Goal: Task Accomplishment & Management: Manage account settings

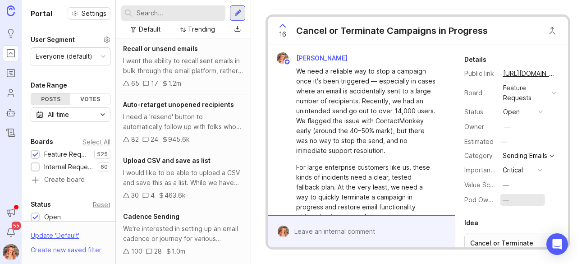
click at [504, 204] on div "—" at bounding box center [506, 200] width 6 height 10
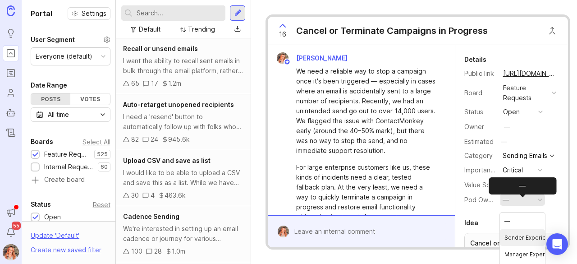
click at [523, 233] on Experience "Sender Experience" at bounding box center [522, 237] width 45 height 17
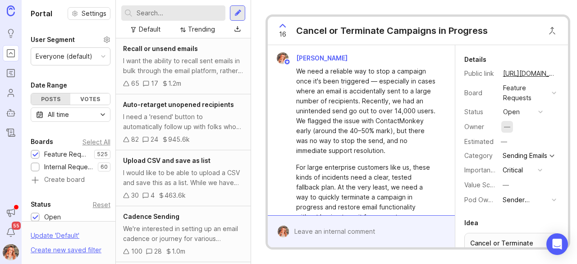
click at [503, 123] on div "—" at bounding box center [507, 127] width 12 height 12
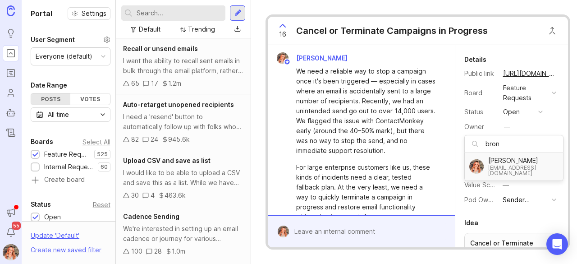
type input "bron"
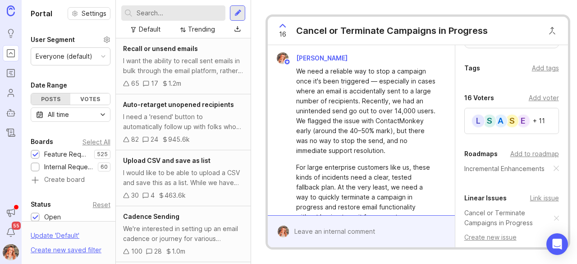
scroll to position [229, 0]
click at [534, 156] on div "Add to roadmap" at bounding box center [534, 153] width 49 height 10
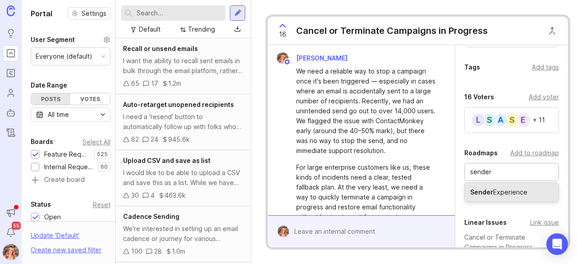
type input "sender"
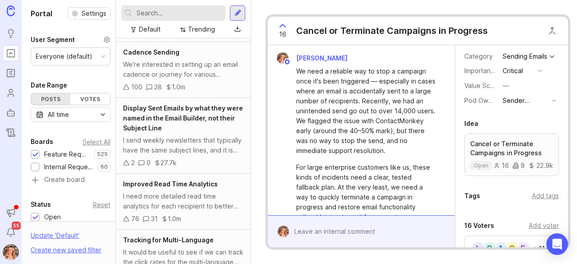
scroll to position [100, 0]
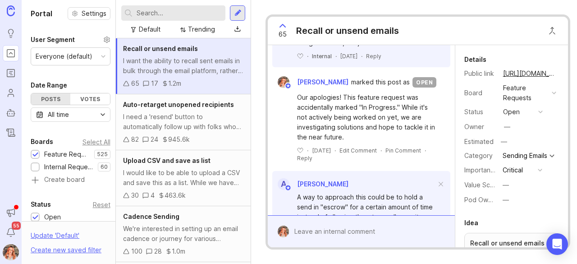
scroll to position [578, 0]
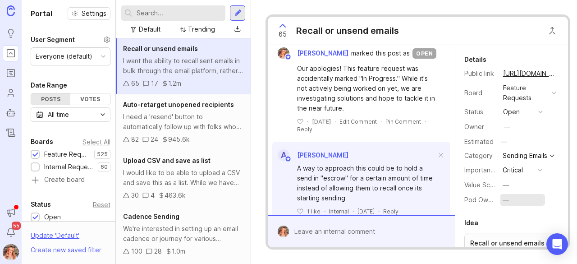
click at [504, 199] on button "—" at bounding box center [522, 200] width 45 height 12
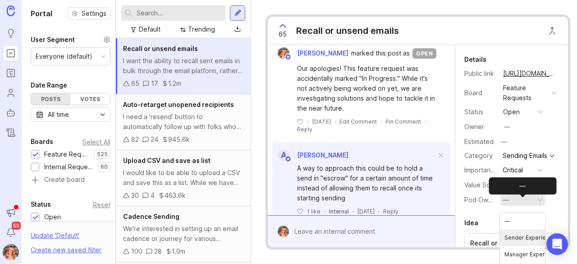
click at [520, 240] on Experience "Sender Experience" at bounding box center [522, 237] width 45 height 17
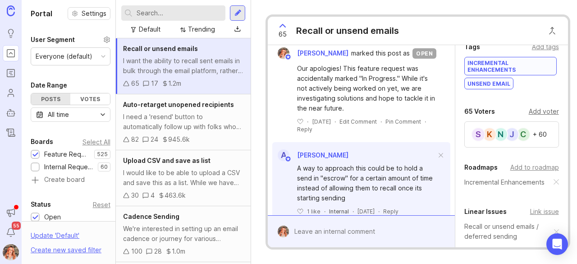
scroll to position [242, 0]
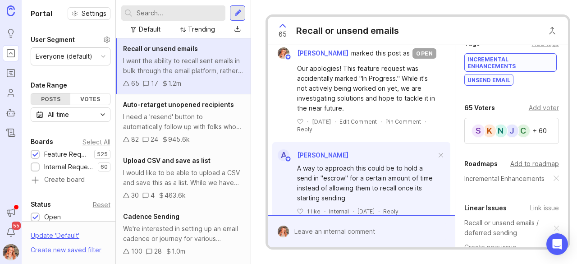
click at [535, 167] on div "Add to roadmap" at bounding box center [534, 164] width 49 height 10
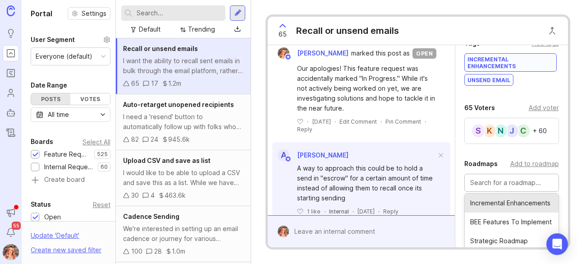
scroll to position [28, 0]
click at [505, 186] on input "text" at bounding box center [511, 183] width 83 height 10
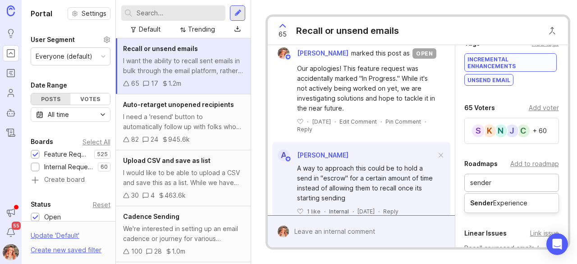
type input "sender"
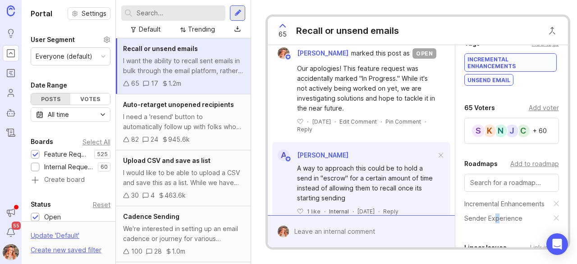
drag, startPoint x: 503, startPoint y: 210, endPoint x: 496, endPoint y: 232, distance: 22.8
click at [496, 232] on div "Details Public link [URL][DOMAIN_NAME] Board Feature Requests Status open Owner…" at bounding box center [511, 88] width 113 height 570
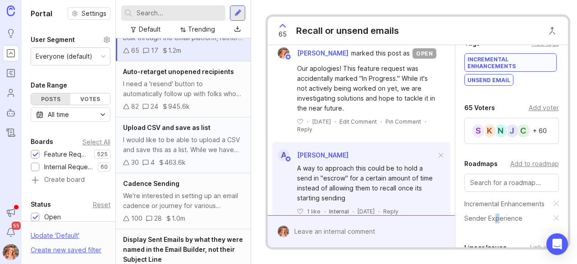
scroll to position [0, 0]
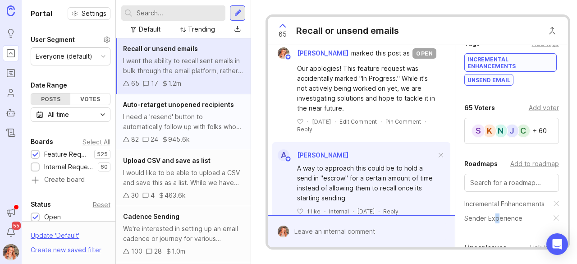
click at [201, 119] on div "I need a 'resend' button to automatically follow up with folks who haven't open…" at bounding box center [183, 122] width 120 height 20
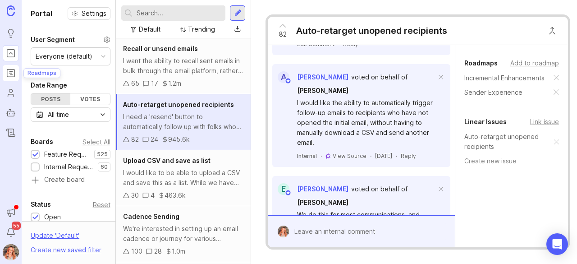
click at [14, 73] on icon "Roadmaps" at bounding box center [11, 73] width 10 height 11
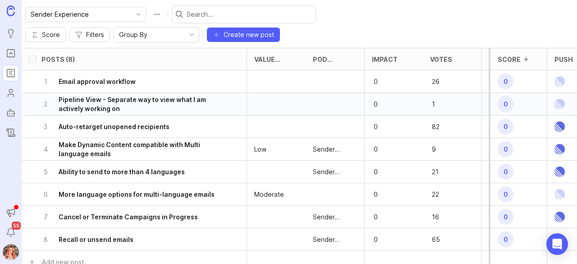
scroll to position [0, 424]
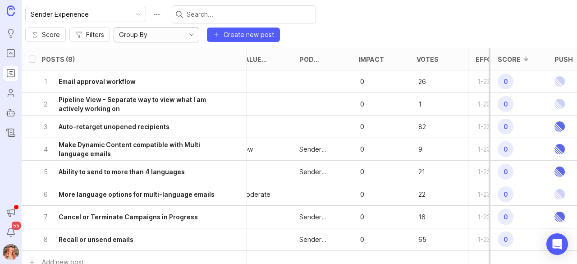
click at [184, 27] on div "Group By" at bounding box center [149, 34] width 70 height 14
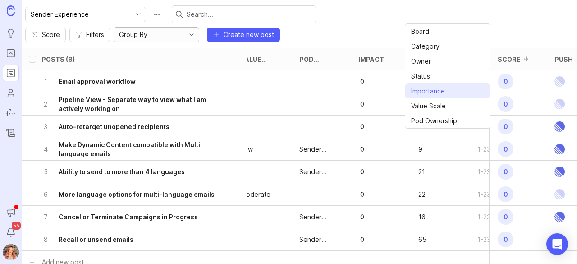
click at [435, 91] on span "Importance" at bounding box center [428, 91] width 34 height 10
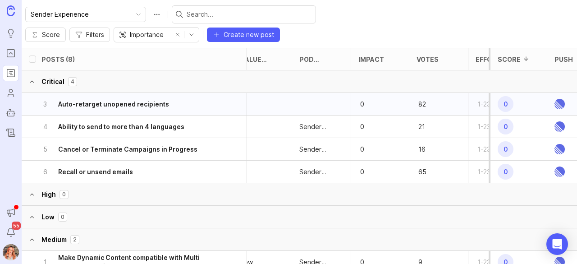
click at [316, 93] on div at bounding box center [321, 104] width 59 height 23
click at [158, 100] on h6 "Auto-retarget unopened recipients" at bounding box center [113, 104] width 111 height 9
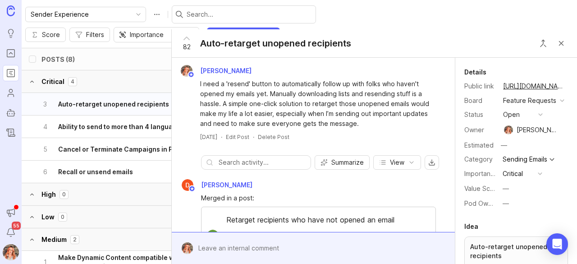
click at [498, 210] on div "Pod Ownership —" at bounding box center [516, 203] width 104 height 13
click at [510, 209] on button "—" at bounding box center [522, 203] width 45 height 12
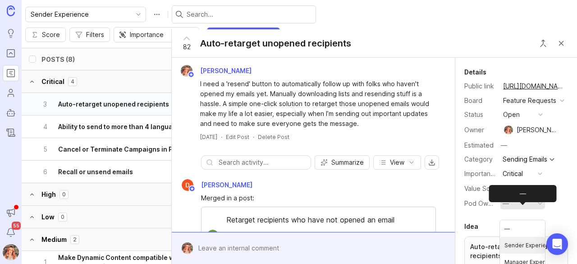
click at [517, 240] on Experience "Sender Experience" at bounding box center [522, 245] width 45 height 17
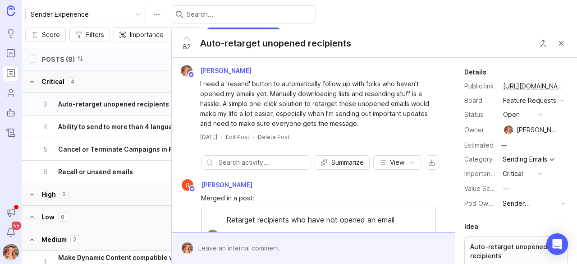
click at [120, 49] on div "Posts (8)" at bounding box center [143, 59] width 205 height 22
click at [199, 31] on icon "toggle icon" at bounding box center [191, 34] width 14 height 7
click at [104, 30] on span "Filters" at bounding box center [95, 34] width 18 height 9
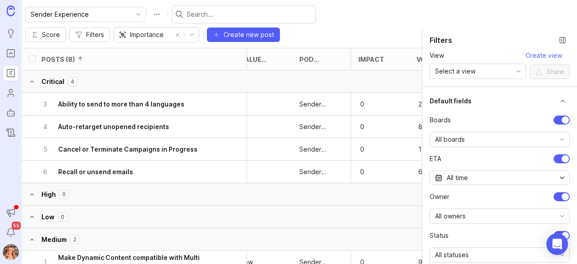
click at [553, 115] on div at bounding box center [561, 119] width 16 height 9
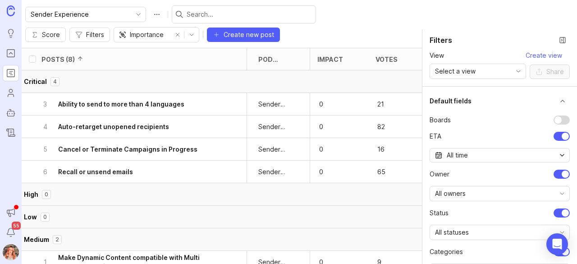
scroll to position [0, 412]
click at [562, 133] on div at bounding box center [565, 136] width 7 height 7
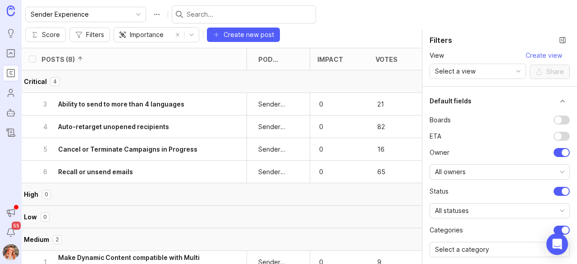
scroll to position [0, 353]
click at [553, 151] on div at bounding box center [561, 152] width 16 height 9
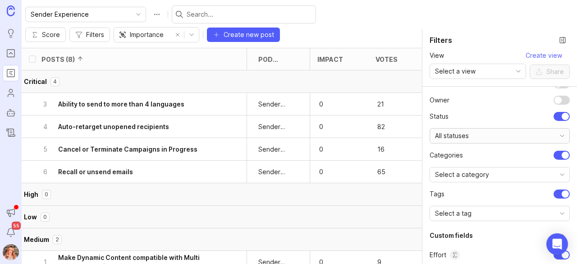
scroll to position [60, 0]
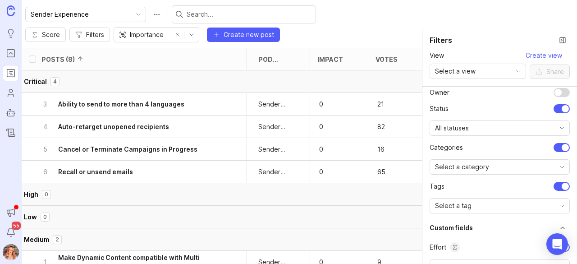
click at [556, 149] on div at bounding box center [561, 147] width 16 height 9
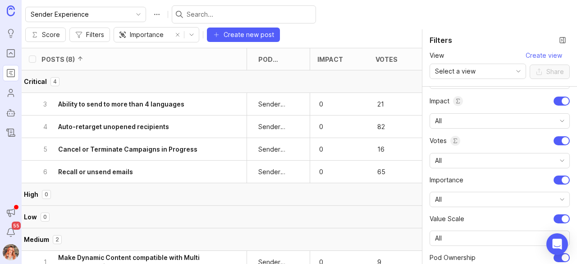
scroll to position [247, 0]
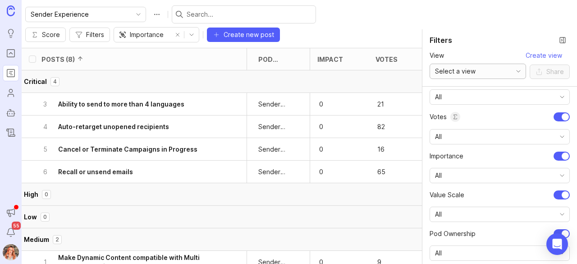
click at [478, 66] on div "Select a view" at bounding box center [470, 71] width 81 height 14
click at [480, 52] on div "View Select a view" at bounding box center [478, 65] width 96 height 28
click at [548, 54] on span "Create view" at bounding box center [544, 55] width 37 height 9
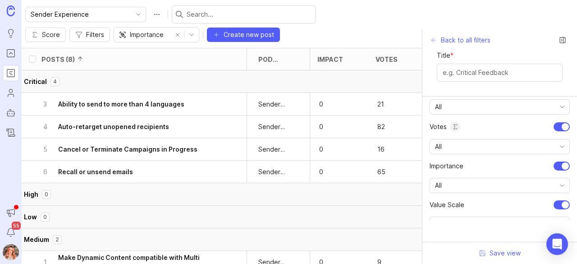
scroll to position [159, 0]
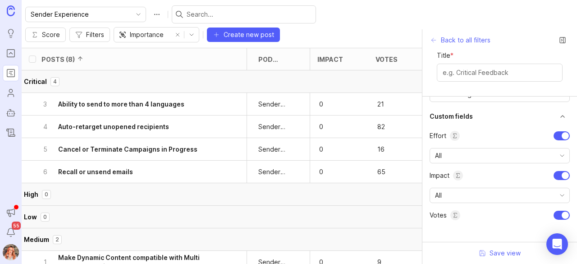
click at [506, 78] on div at bounding box center [500, 73] width 126 height 18
type input "Sender Experience"
click at [500, 254] on span "Save view" at bounding box center [504, 252] width 31 height 9
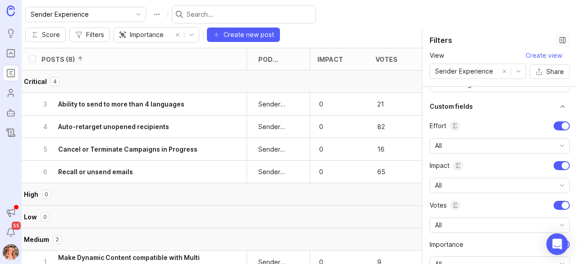
click at [563, 40] on button "Close filter panel" at bounding box center [562, 40] width 14 height 14
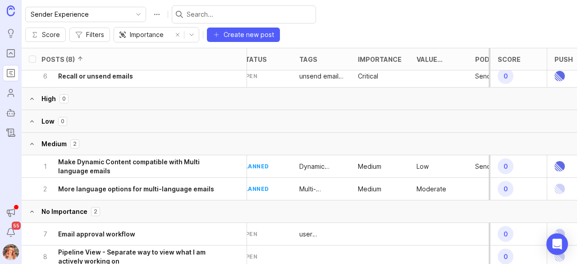
scroll to position [110, 14]
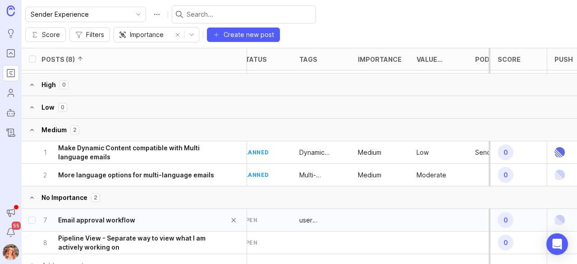
click at [209, 209] on div "7 Email approval workflow" at bounding box center [131, 220] width 180 height 22
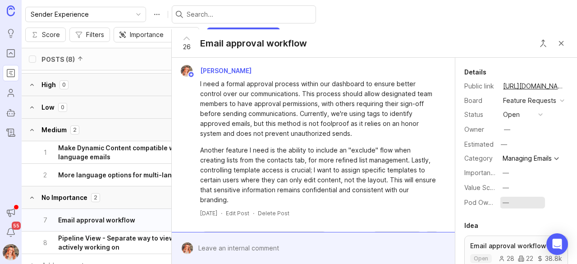
click at [501, 208] on button "—" at bounding box center [522, 203] width 45 height 12
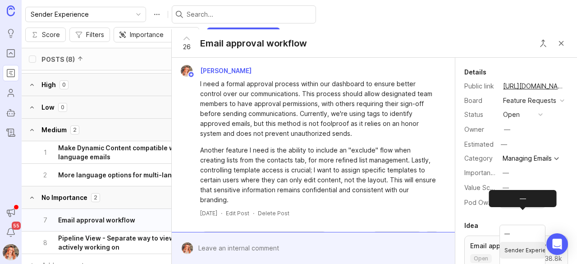
click at [513, 248] on Experience "Sender Experience" at bounding box center [522, 250] width 45 height 17
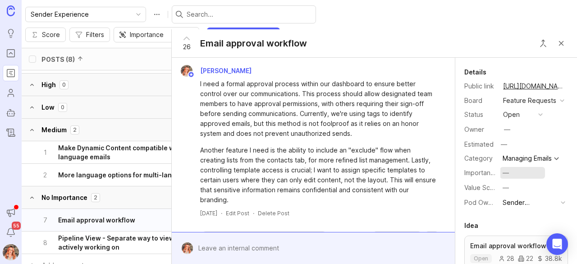
click at [506, 178] on div "—" at bounding box center [506, 173] width 6 height 10
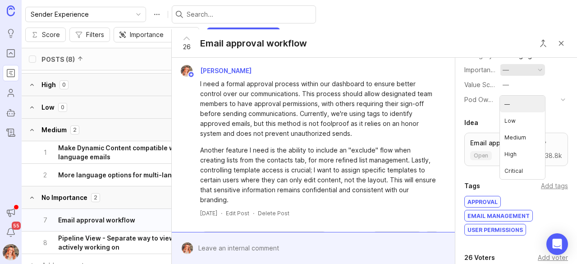
scroll to position [99, 0]
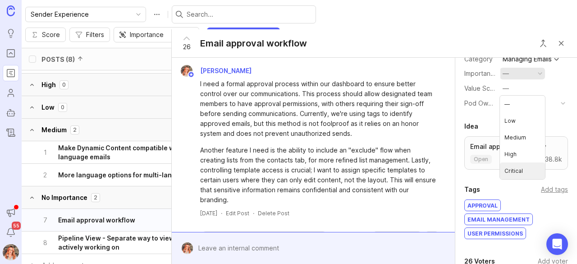
click at [512, 170] on li "Critical" at bounding box center [522, 170] width 45 height 17
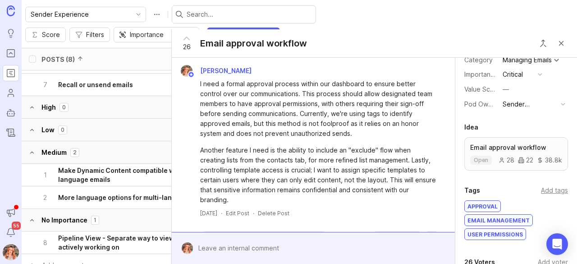
scroll to position [98, 0]
click at [514, 109] on div "Sender Experience" at bounding box center [530, 104] width 55 height 10
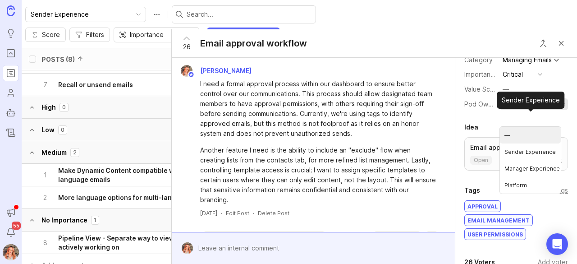
click at [514, 109] on div "Sender Experience" at bounding box center [530, 104] width 55 height 10
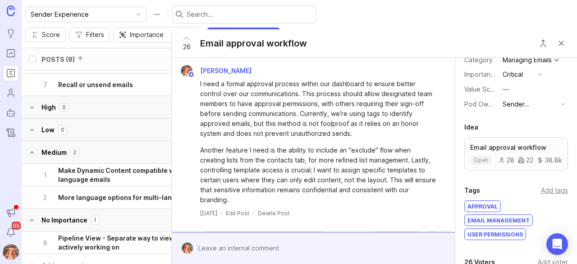
scroll to position [0, 0]
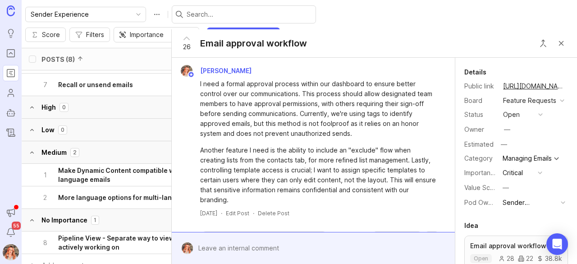
click at [8, 253] on img at bounding box center [11, 252] width 24 height 16
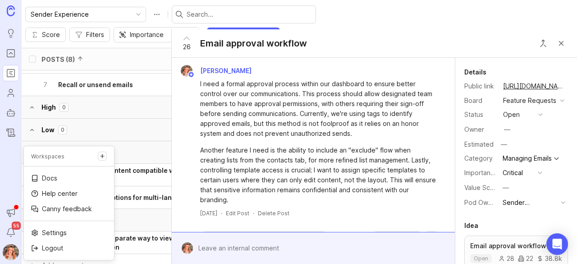
click at [60, 225] on div "Settings Logout" at bounding box center [69, 240] width 90 height 39
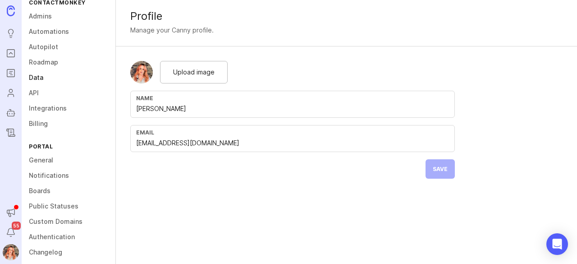
scroll to position [105, 0]
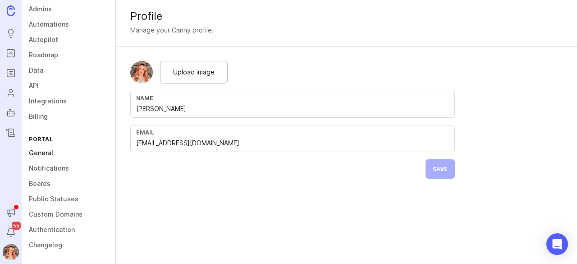
click at [48, 154] on link "General" at bounding box center [69, 152] width 94 height 15
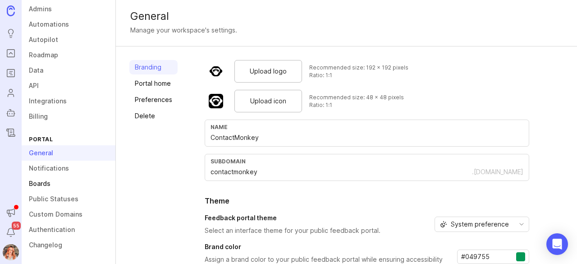
click at [44, 185] on link "Boards" at bounding box center [69, 183] width 94 height 15
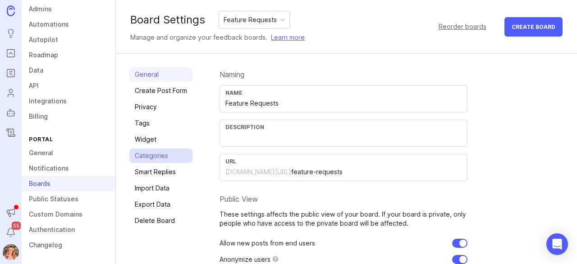
click at [154, 157] on link "Categories" at bounding box center [160, 155] width 63 height 14
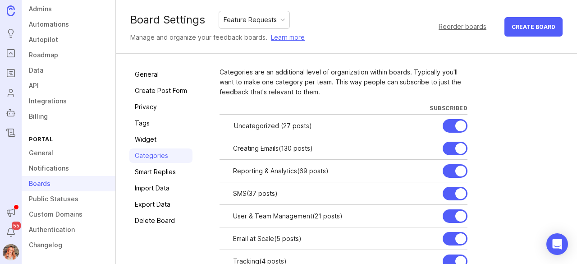
click at [245, 24] on div "Feature Requests" at bounding box center [250, 20] width 53 height 10
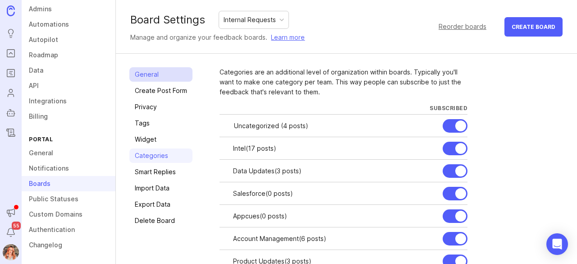
click at [153, 73] on link "General" at bounding box center [160, 74] width 63 height 14
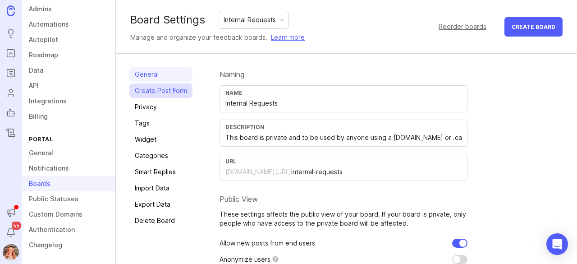
click at [166, 95] on link "Create Post Form" at bounding box center [160, 90] width 63 height 14
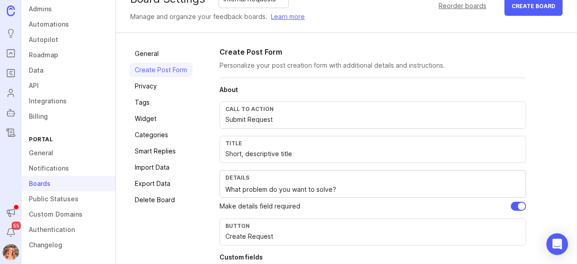
scroll to position [21, 0]
click at [158, 128] on link "Categories" at bounding box center [160, 135] width 63 height 14
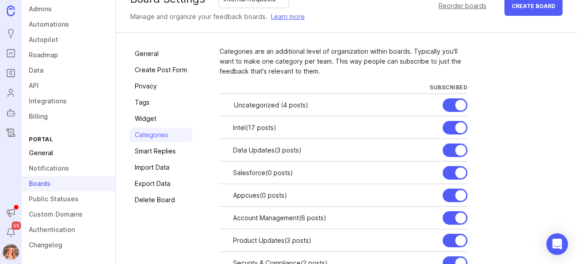
click at [46, 149] on link "General" at bounding box center [69, 152] width 94 height 15
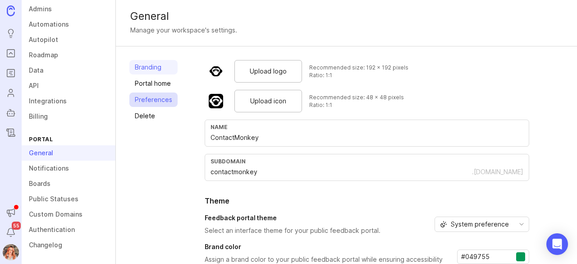
click at [160, 97] on link "Preferences" at bounding box center [153, 99] width 48 height 14
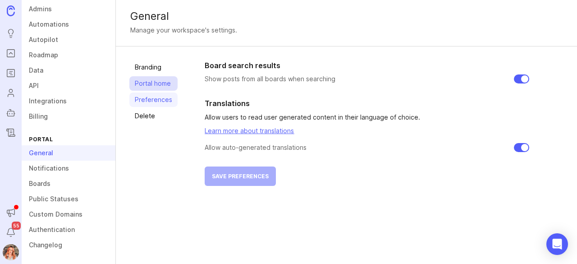
click at [153, 77] on link "Portal home" at bounding box center [153, 83] width 48 height 14
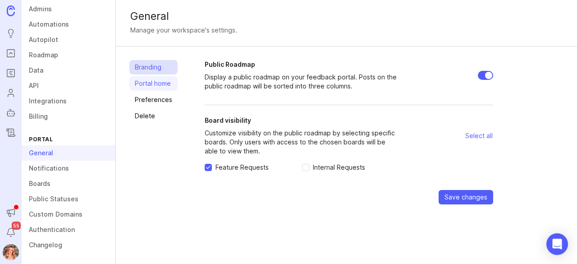
click at [143, 69] on link "Branding" at bounding box center [153, 67] width 48 height 14
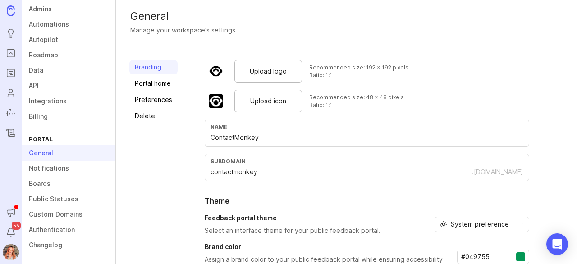
scroll to position [108, 0]
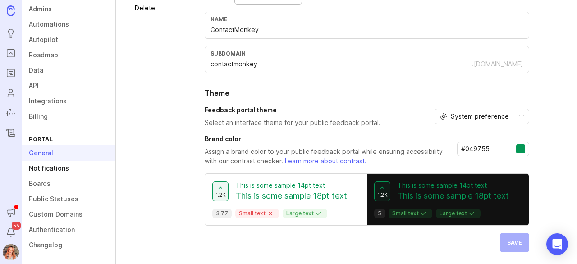
click at [56, 165] on link "Notifications" at bounding box center [69, 167] width 94 height 15
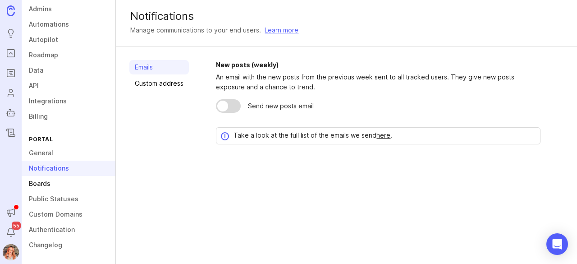
click at [46, 181] on link "Boards" at bounding box center [69, 183] width 94 height 15
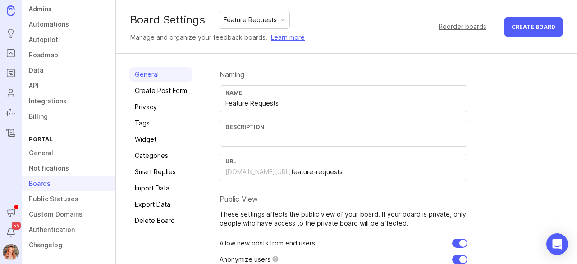
scroll to position [0, 0]
click at [171, 88] on link "Create Post Form" at bounding box center [160, 90] width 63 height 14
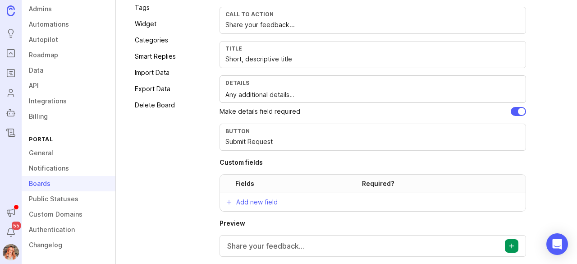
scroll to position [145, 0]
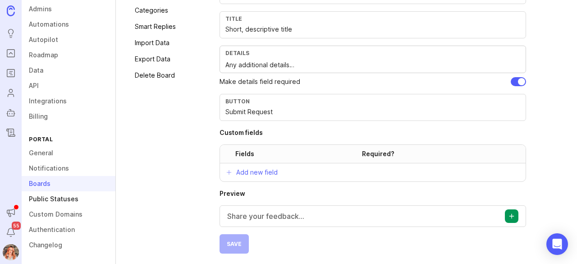
click at [53, 200] on link "Public Statuses" at bounding box center [69, 198] width 94 height 15
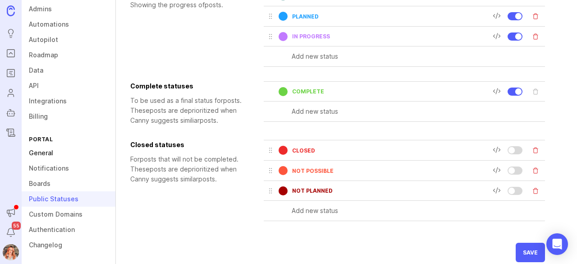
click at [52, 150] on link "General" at bounding box center [69, 152] width 94 height 15
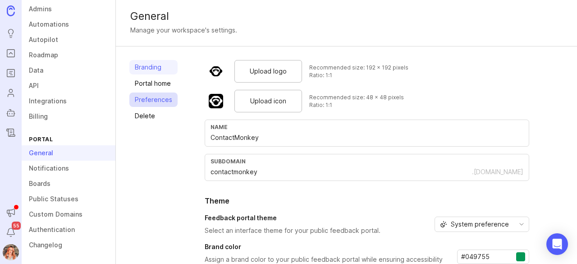
click at [156, 102] on link "Preferences" at bounding box center [153, 99] width 48 height 14
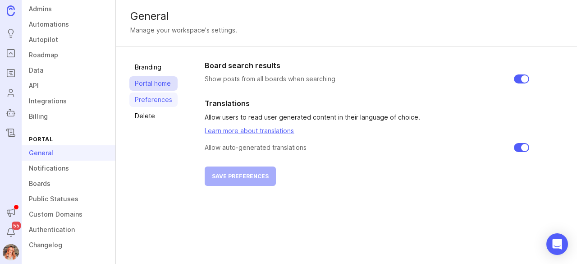
click at [147, 87] on link "Portal home" at bounding box center [153, 83] width 48 height 14
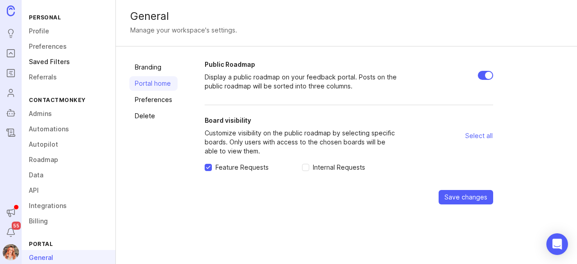
click at [50, 62] on link "Saved Filters" at bounding box center [69, 61] width 94 height 15
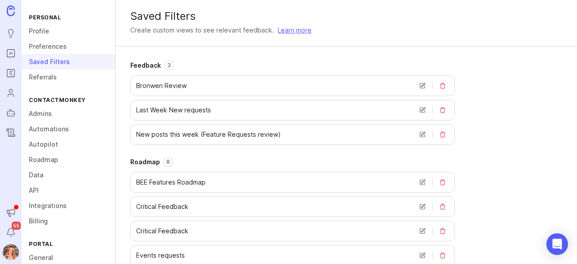
click at [273, 87] on div "Bronwen Review" at bounding box center [292, 85] width 325 height 21
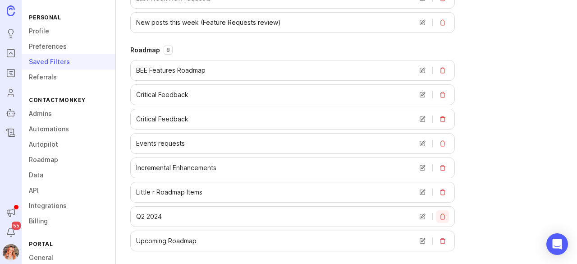
click at [439, 210] on button "delete view" at bounding box center [442, 216] width 13 height 13
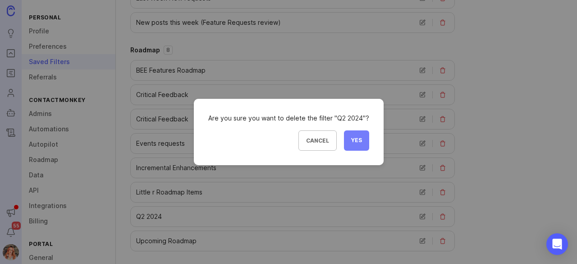
click at [351, 139] on span "Yes" at bounding box center [356, 141] width 11 height 8
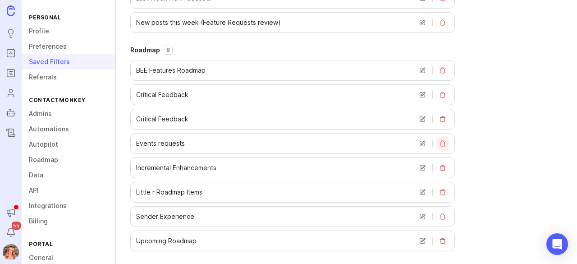
click at [439, 137] on button "delete view" at bounding box center [442, 143] width 13 height 13
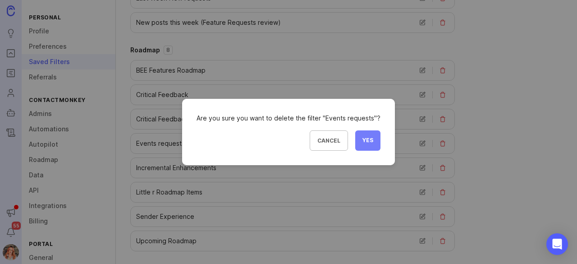
click at [372, 140] on button "Yes" at bounding box center [367, 140] width 25 height 20
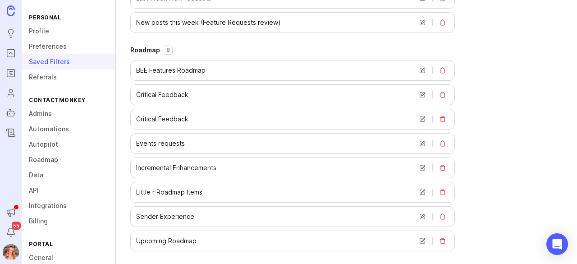
scroll to position [88, 0]
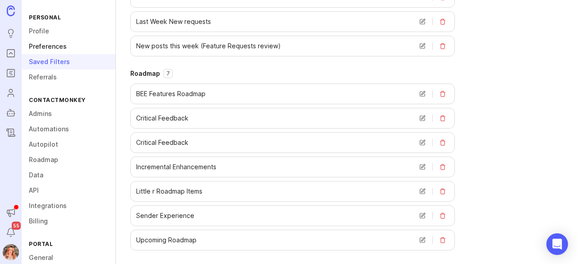
click at [45, 46] on link "Preferences" at bounding box center [69, 46] width 94 height 15
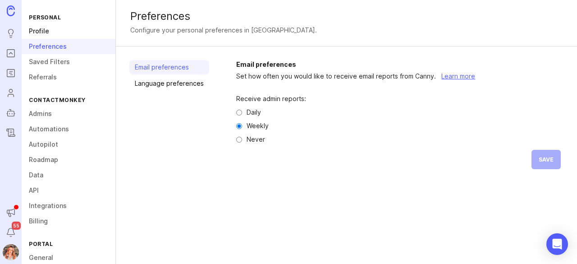
click at [44, 30] on link "Profile" at bounding box center [69, 30] width 94 height 15
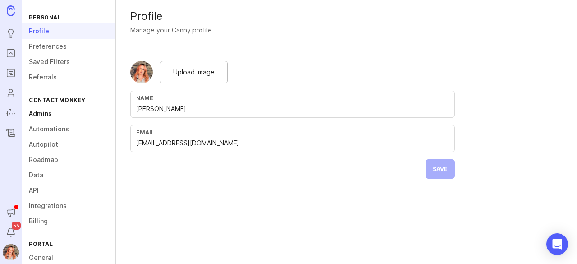
click at [44, 110] on link "Admins" at bounding box center [69, 113] width 94 height 15
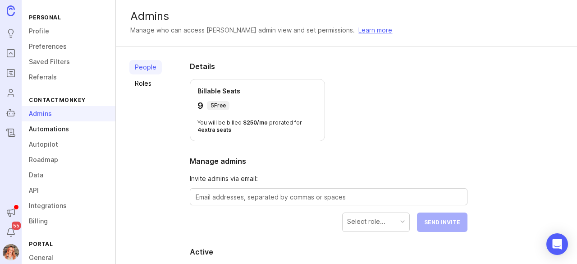
click at [41, 131] on link "Automations" at bounding box center [69, 128] width 94 height 15
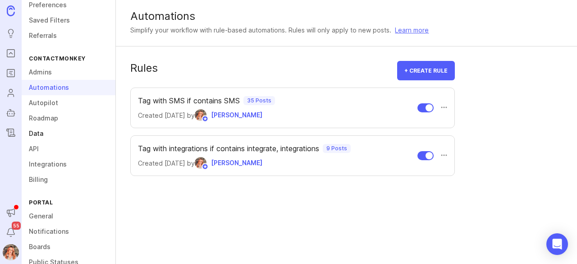
scroll to position [105, 0]
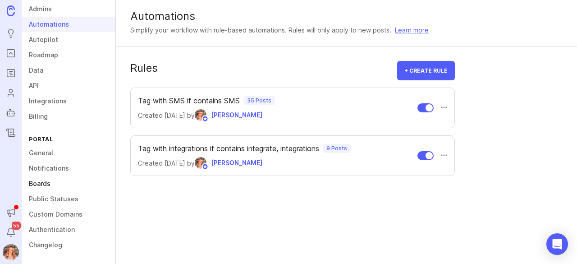
click at [41, 185] on link "Boards" at bounding box center [69, 183] width 94 height 15
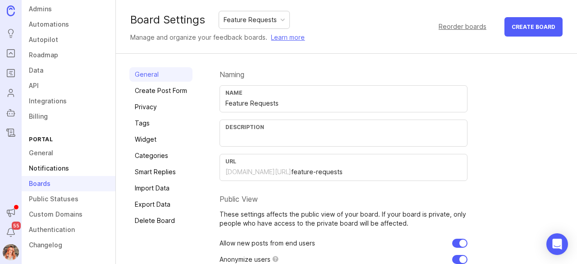
click at [51, 173] on link "Notifications" at bounding box center [69, 167] width 94 height 15
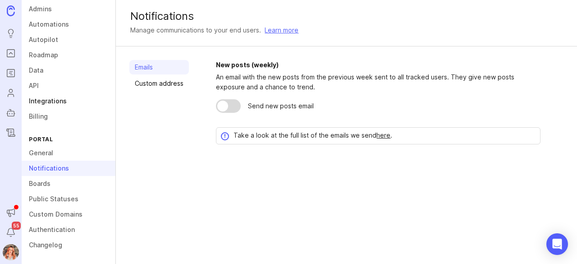
click at [37, 105] on link "Integrations" at bounding box center [69, 100] width 94 height 15
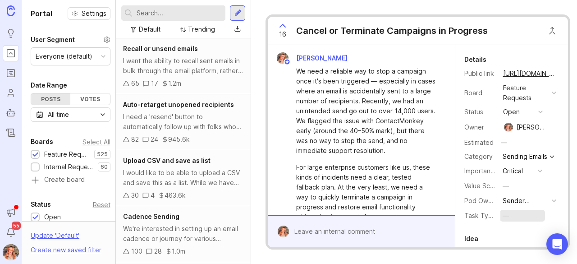
click at [504, 217] on div "—" at bounding box center [506, 215] width 6 height 10
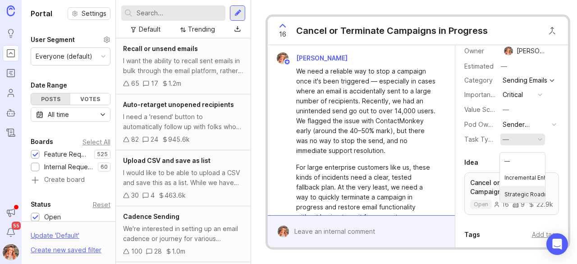
scroll to position [77, 0]
click at [522, 179] on Enhancement "Incremental Enhancement" at bounding box center [522, 176] width 45 height 17
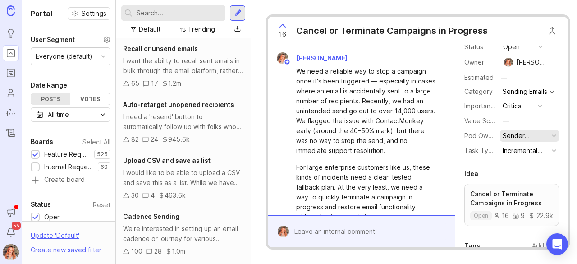
scroll to position [65, 0]
click at [521, 124] on button "—" at bounding box center [522, 120] width 45 height 12
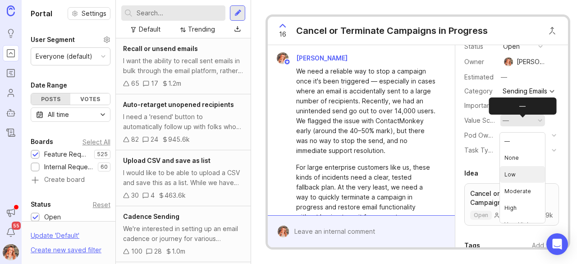
scroll to position [10, 0]
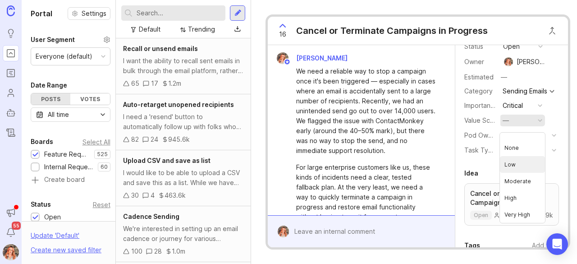
click at [469, 165] on div "Details Public link https://feedback.contactmonkey.com/feature-requests/p/cance…" at bounding box center [511, 247] width 113 height 535
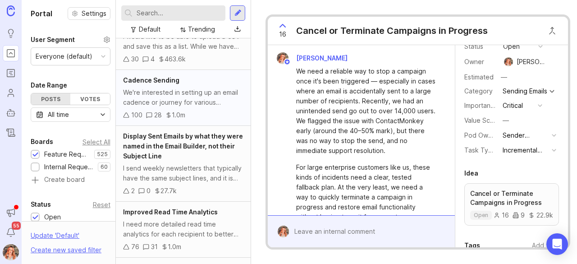
scroll to position [0, 0]
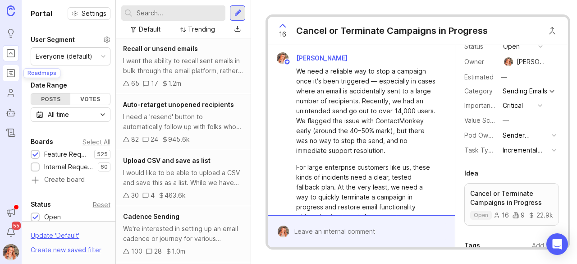
click at [9, 70] on icon "Roadmaps" at bounding box center [11, 73] width 10 height 11
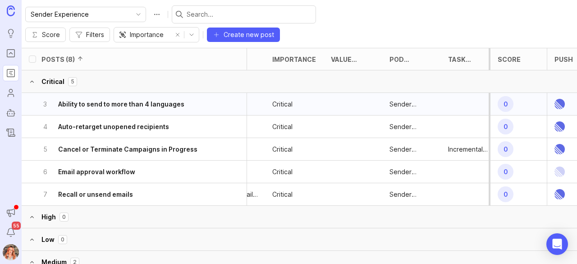
scroll to position [0, 100]
click at [104, 30] on span "Filters" at bounding box center [95, 34] width 18 height 9
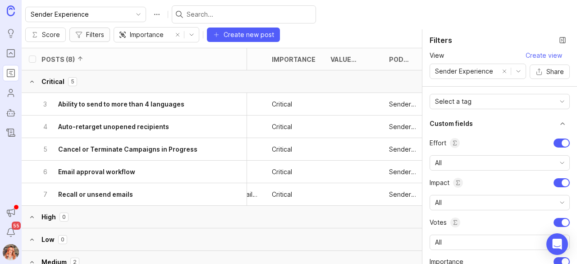
scroll to position [147, 0]
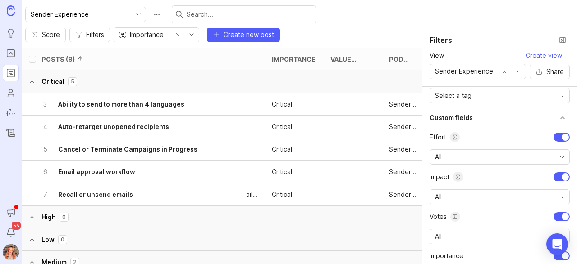
click at [562, 137] on div at bounding box center [565, 136] width 7 height 7
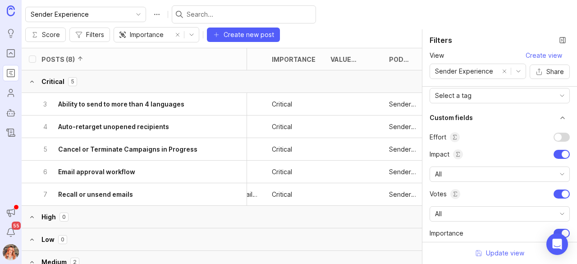
click at [562, 151] on div at bounding box center [565, 154] width 7 height 7
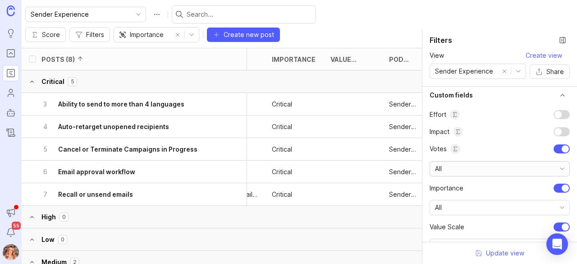
scroll to position [169, 0]
click at [562, 186] on div at bounding box center [565, 188] width 7 height 7
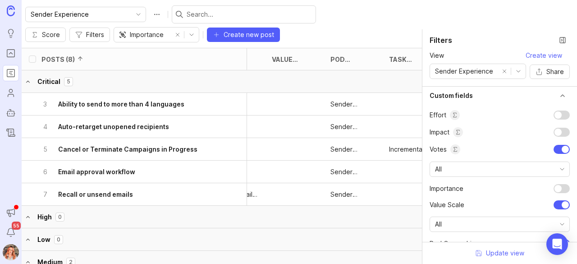
scroll to position [206, 0]
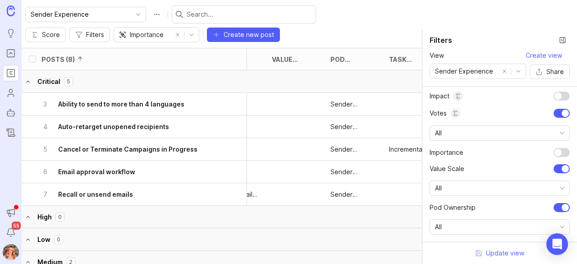
click at [554, 165] on div at bounding box center [561, 168] width 16 height 9
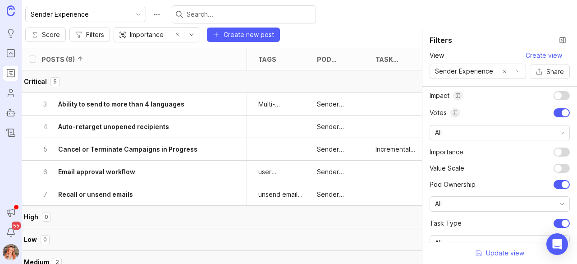
scroll to position [218, 0]
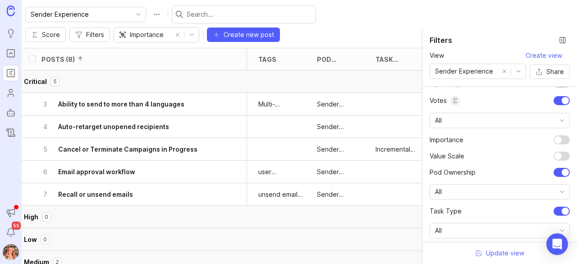
click at [562, 169] on div at bounding box center [565, 172] width 7 height 7
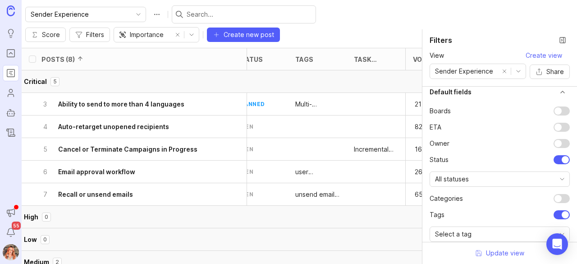
scroll to position [0, 0]
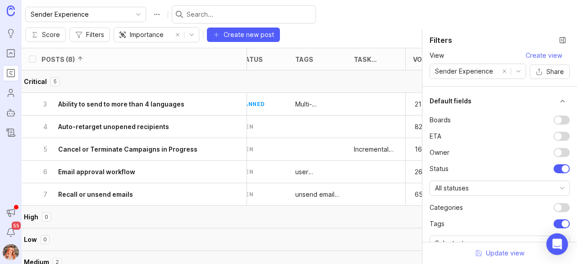
click at [359, 70] on button "Critical 5" at bounding box center [289, 81] width 570 height 23
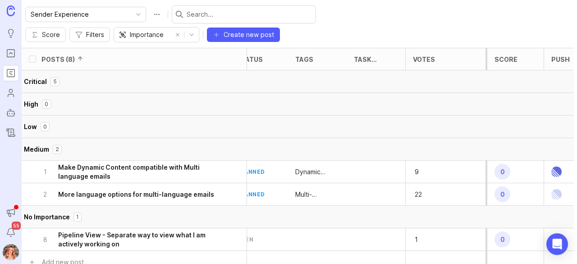
scroll to position [0, 16]
click at [359, 70] on button "Critical 5" at bounding box center [290, 81] width 570 height 23
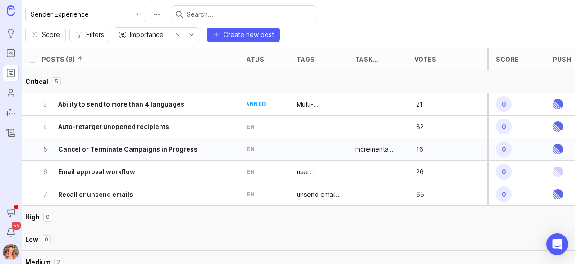
scroll to position [0, 0]
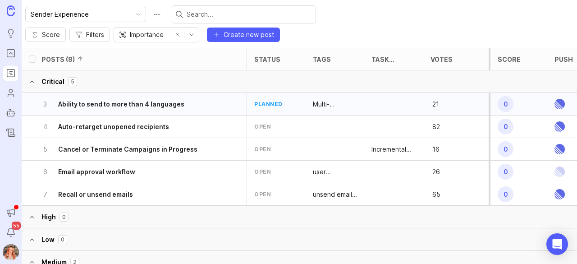
click at [397, 93] on div at bounding box center [393, 104] width 59 height 23
click at [168, 100] on h6 "Ability to send to more than 4 languages" at bounding box center [121, 104] width 126 height 9
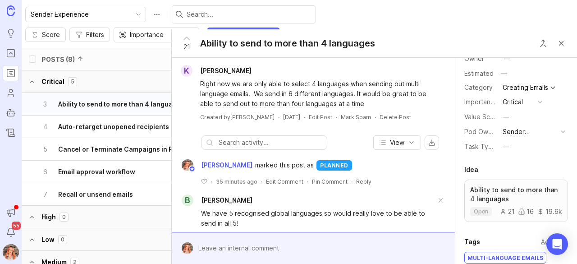
scroll to position [71, 0]
click at [508, 151] on div "—" at bounding box center [506, 146] width 6 height 10
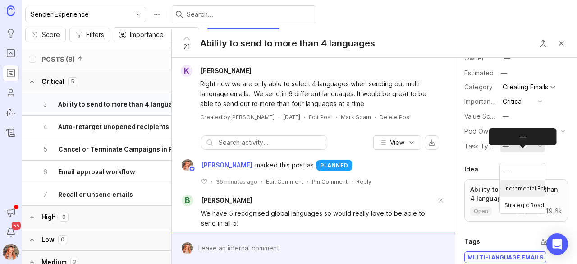
click at [520, 184] on Enhancement "Incremental Enhancement" at bounding box center [522, 188] width 45 height 17
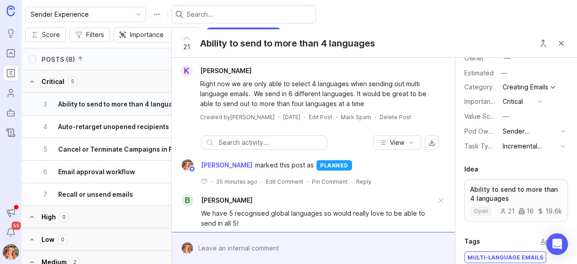
click at [135, 48] on div "Posts (8)" at bounding box center [143, 59] width 205 height 22
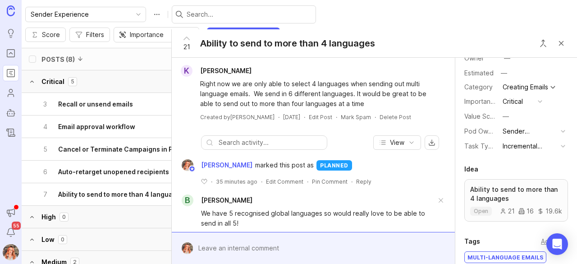
click at [114, 70] on button "Critical 5" at bounding box center [307, 81] width 570 height 23
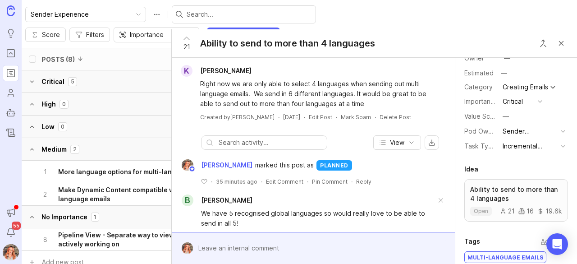
click at [114, 70] on button "Critical 5" at bounding box center [307, 81] width 570 height 23
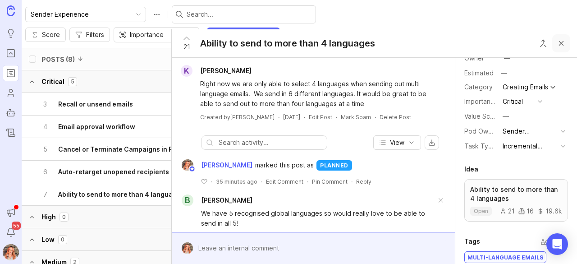
click at [561, 42] on button "Close button" at bounding box center [561, 43] width 18 height 18
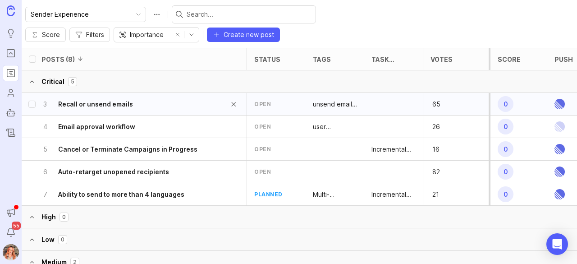
click at [177, 93] on div "3 Recall or unsend emails" at bounding box center [131, 104] width 180 height 22
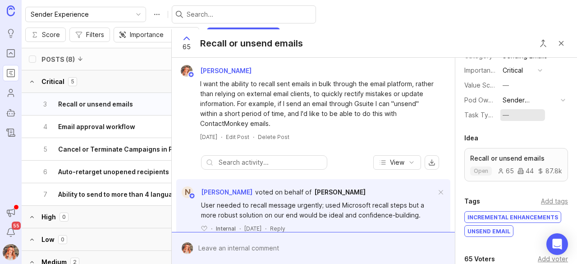
scroll to position [102, 0]
click at [513, 121] on button "—" at bounding box center [522, 116] width 45 height 12
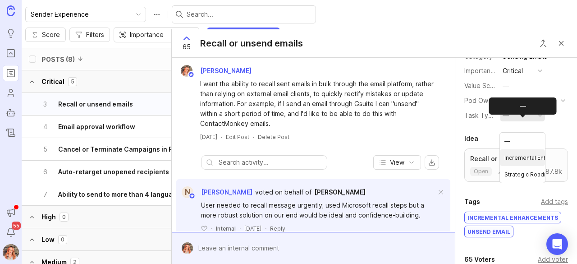
click at [517, 160] on Enhancement "Incremental Enhancement" at bounding box center [522, 157] width 45 height 17
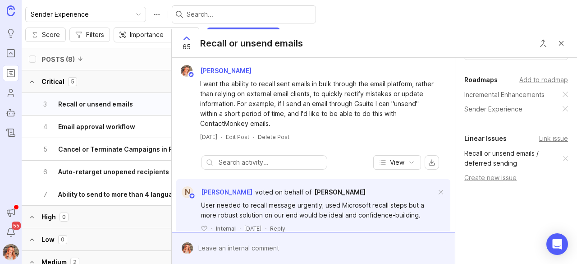
scroll to position [0, 0]
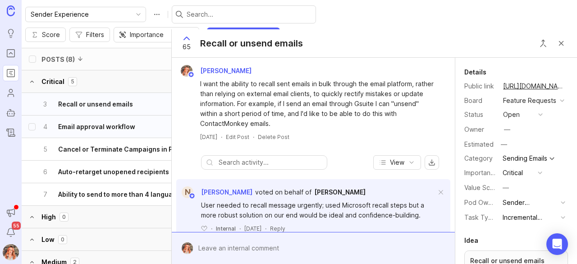
click at [107, 122] on h6 "Email approval workflow" at bounding box center [96, 126] width 77 height 9
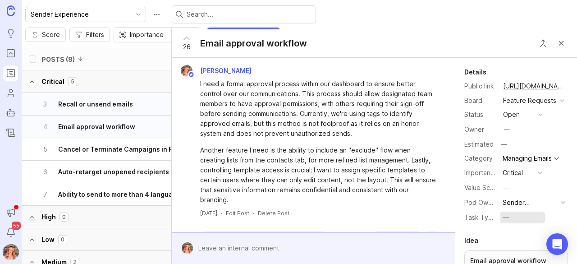
click at [507, 222] on div "—" at bounding box center [506, 217] width 6 height 10
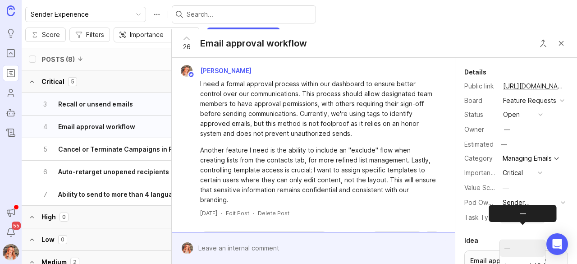
scroll to position [9, 0]
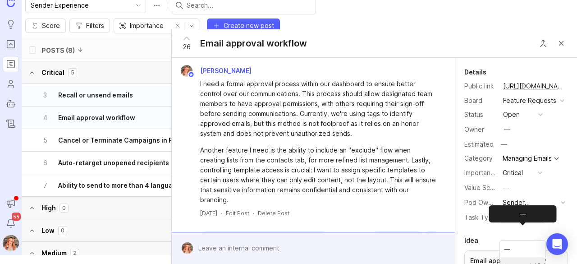
click at [514, 261] on Enhancement "Incremental Enhancement" at bounding box center [522, 265] width 45 height 17
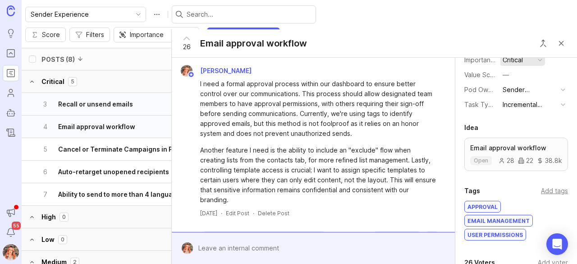
scroll to position [113, 0]
click at [515, 109] on div "Incremental Enhancement" at bounding box center [530, 104] width 55 height 10
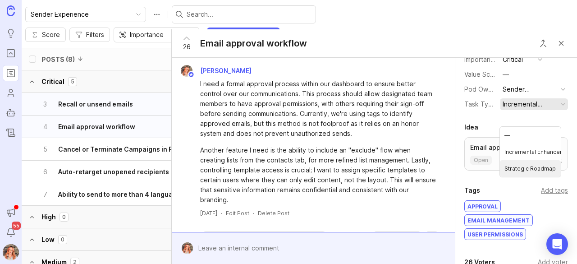
click at [525, 163] on Roadmap "Strategic Roadmap" at bounding box center [530, 168] width 61 height 17
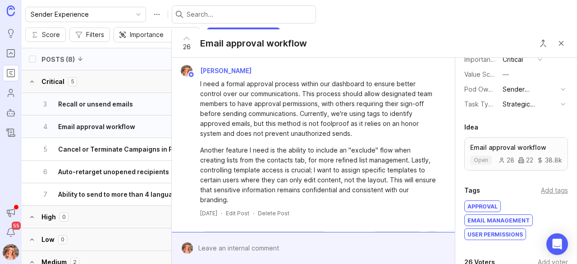
click at [120, 48] on div "Posts (8)" at bounding box center [143, 59] width 205 height 22
click at [98, 145] on h6 "Cancel or Terminate Campaigns in Progress" at bounding box center [127, 149] width 139 height 9
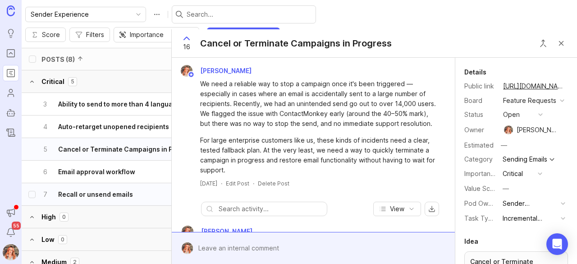
click at [95, 190] on h6 "Recall or unsend emails" at bounding box center [95, 194] width 75 height 9
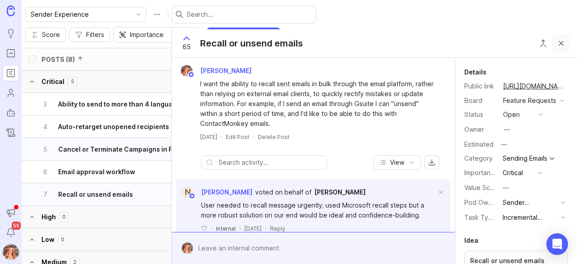
click at [563, 47] on button "Close button" at bounding box center [561, 43] width 18 height 18
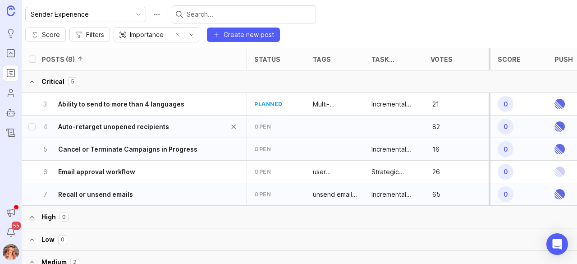
click at [172, 115] on div "4 Auto-retarget unopened recipients" at bounding box center [131, 126] width 180 height 22
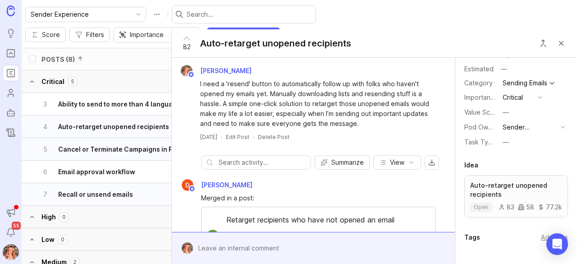
scroll to position [76, 0]
click at [501, 144] on div "Details Public link https://feedback.contactmonkey.com/feature-requests/p/auto-…" at bounding box center [516, 70] width 122 height 158
click at [509, 148] on button "—" at bounding box center [522, 143] width 45 height 12
click at [521, 176] on Enhancement "Incremental Enhancement" at bounding box center [522, 184] width 45 height 17
click at [562, 39] on button "Close button" at bounding box center [561, 43] width 18 height 18
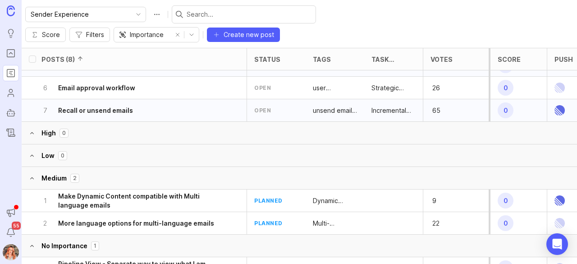
scroll to position [110, 0]
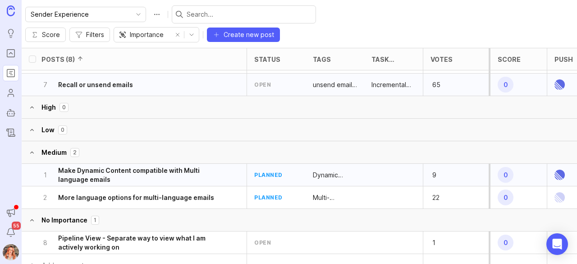
click at [382, 164] on div at bounding box center [393, 175] width 59 height 23
click at [174, 166] on h6 "Make Dynamic Content compatible with Multi language emails" at bounding box center [139, 175] width 163 height 18
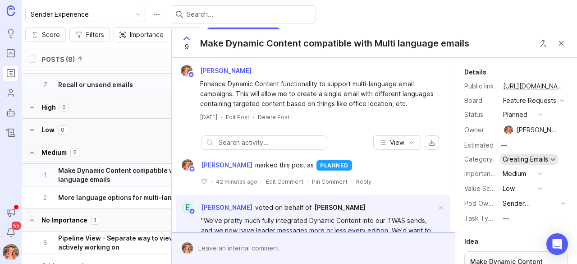
scroll to position [59, 0]
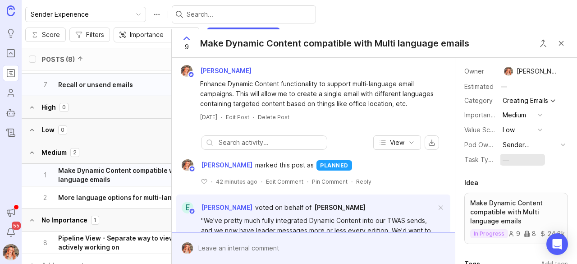
click at [512, 165] on button "—" at bounding box center [522, 160] width 45 height 12
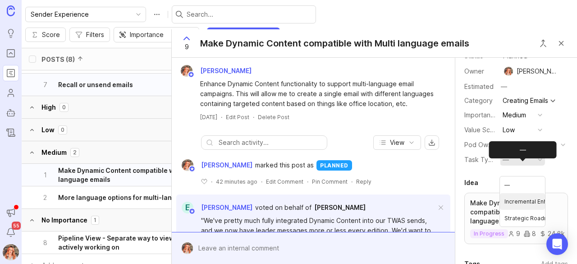
click at [530, 203] on Enhancement "Incremental Enhancement" at bounding box center [522, 201] width 45 height 17
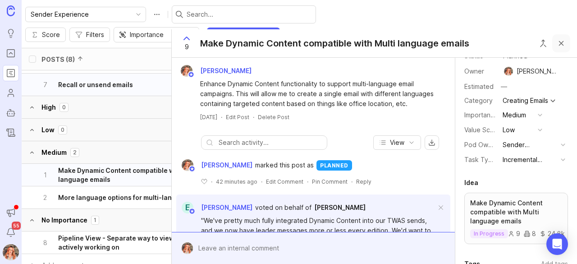
click at [568, 42] on button "Close button" at bounding box center [561, 43] width 18 height 18
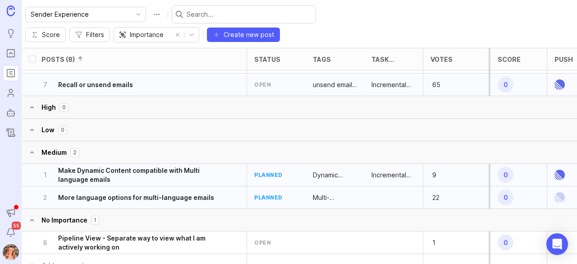
click at [374, 186] on div at bounding box center [393, 197] width 59 height 23
click at [180, 193] on h6 "More language options for multi-language emails" at bounding box center [136, 197] width 156 height 9
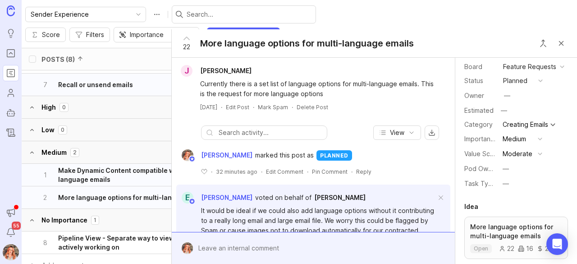
scroll to position [35, 0]
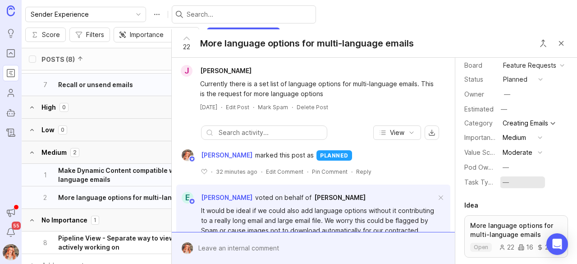
click at [503, 187] on div "—" at bounding box center [506, 182] width 6 height 10
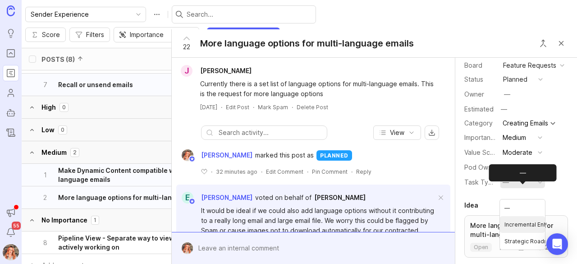
click at [513, 225] on Enhancement "Incremental Enhancement" at bounding box center [522, 224] width 45 height 17
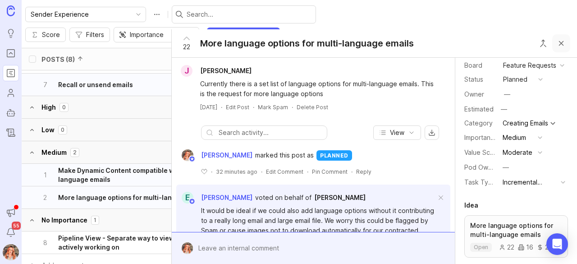
click at [565, 40] on button "Close button" at bounding box center [561, 43] width 18 height 18
